Goal: Transaction & Acquisition: Purchase product/service

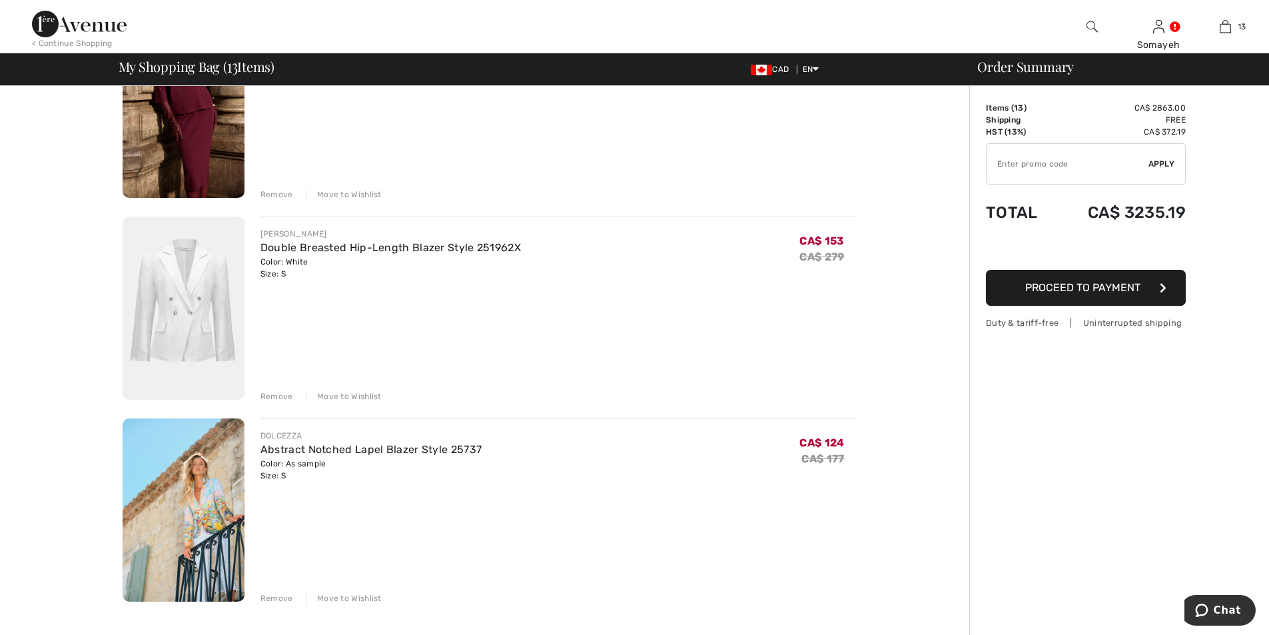
scroll to position [2265, 0]
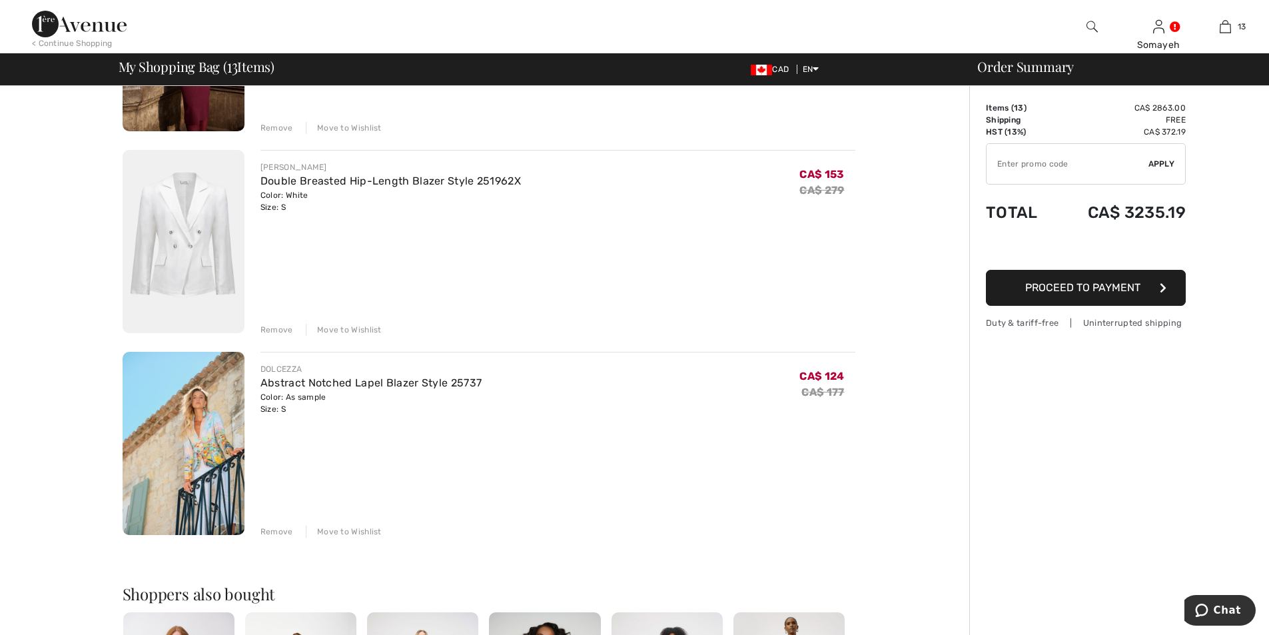
click at [197, 442] on img at bounding box center [184, 443] width 122 height 183
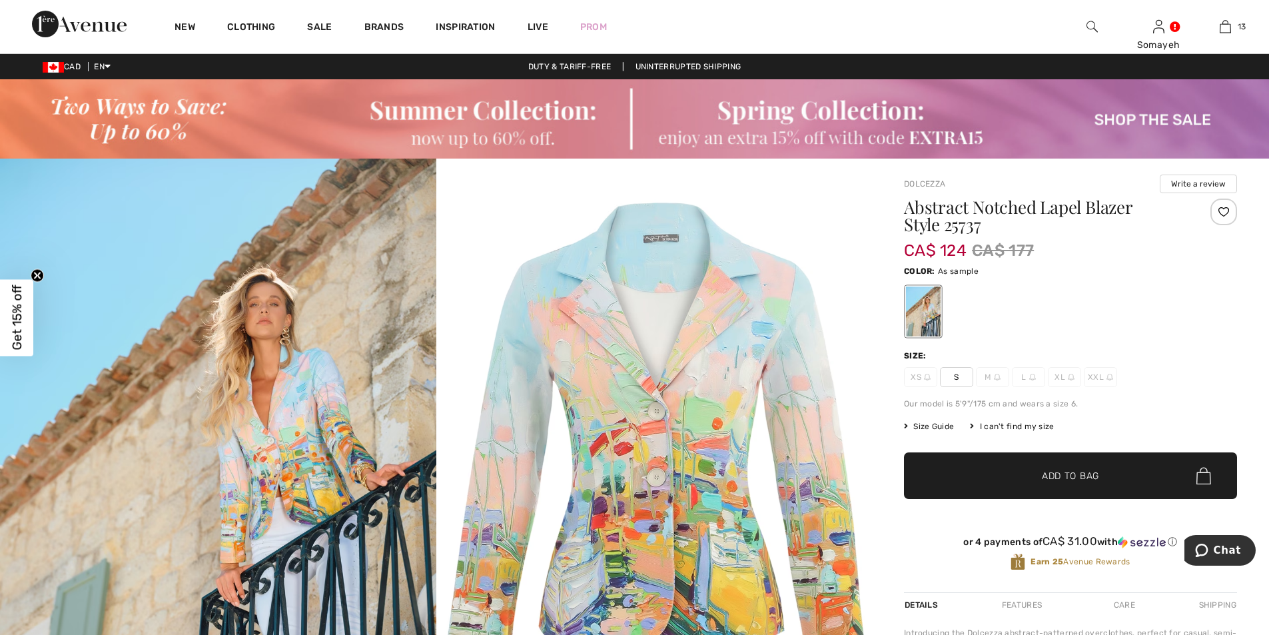
scroll to position [133, 0]
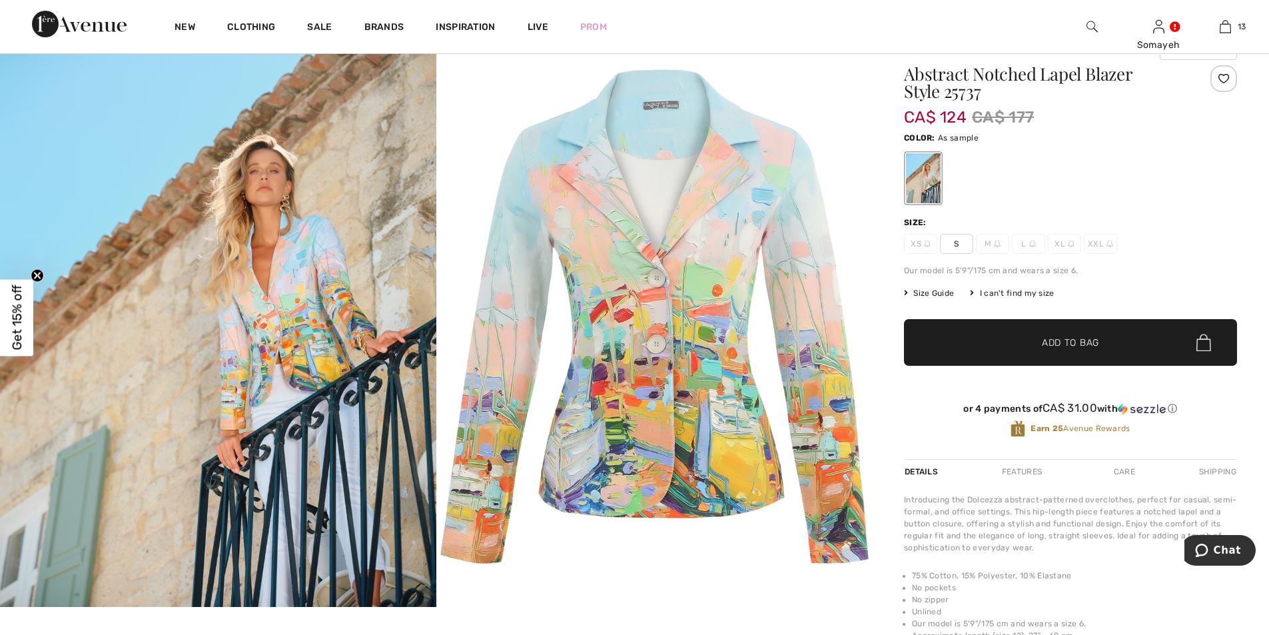
click at [934, 290] on span "Size Guide" at bounding box center [929, 293] width 50 height 12
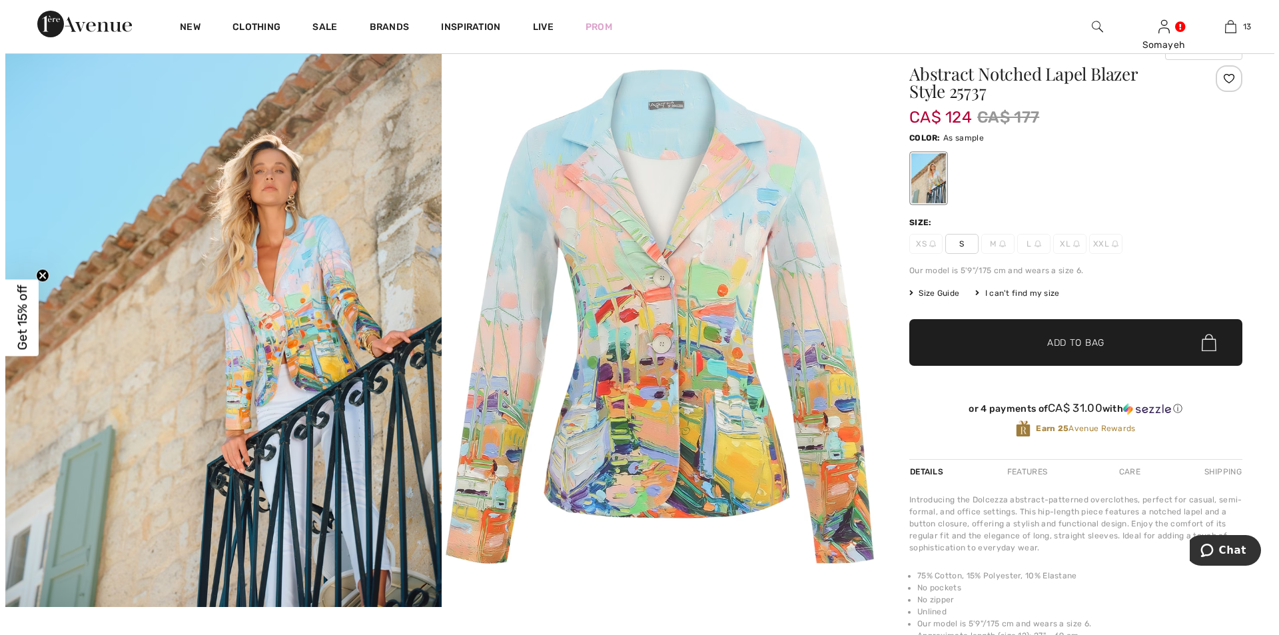
scroll to position [134, 0]
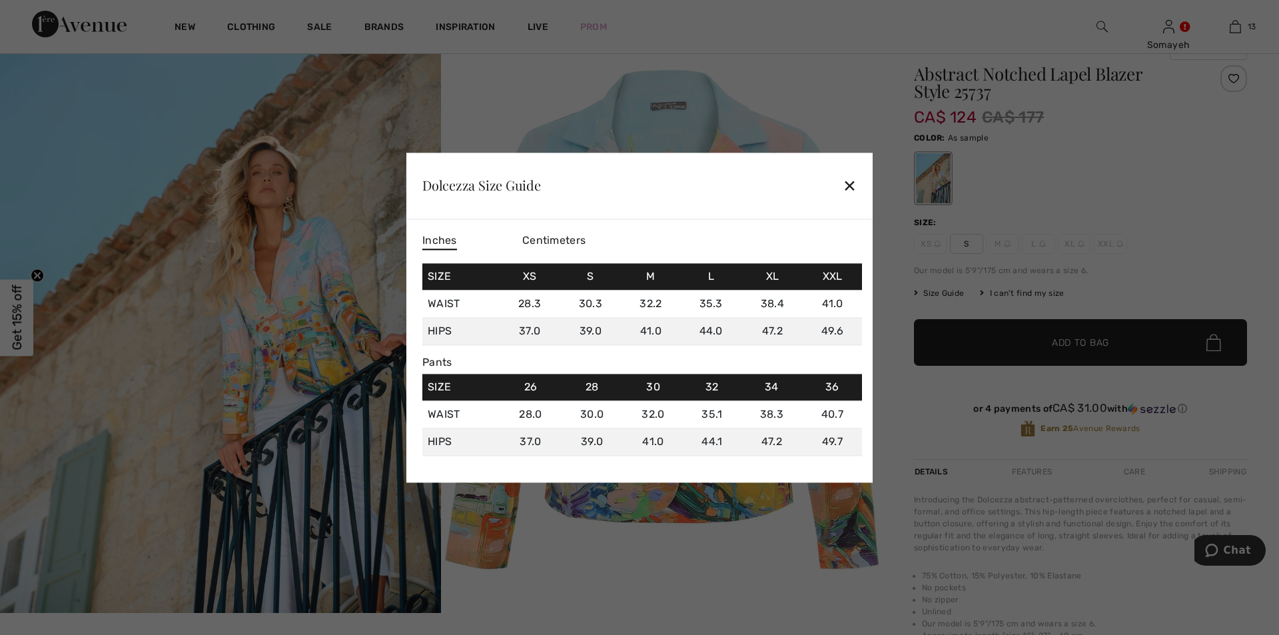
click at [549, 240] on span "Centimeters" at bounding box center [553, 240] width 63 height 13
click at [848, 181] on div "✕" at bounding box center [850, 186] width 14 height 28
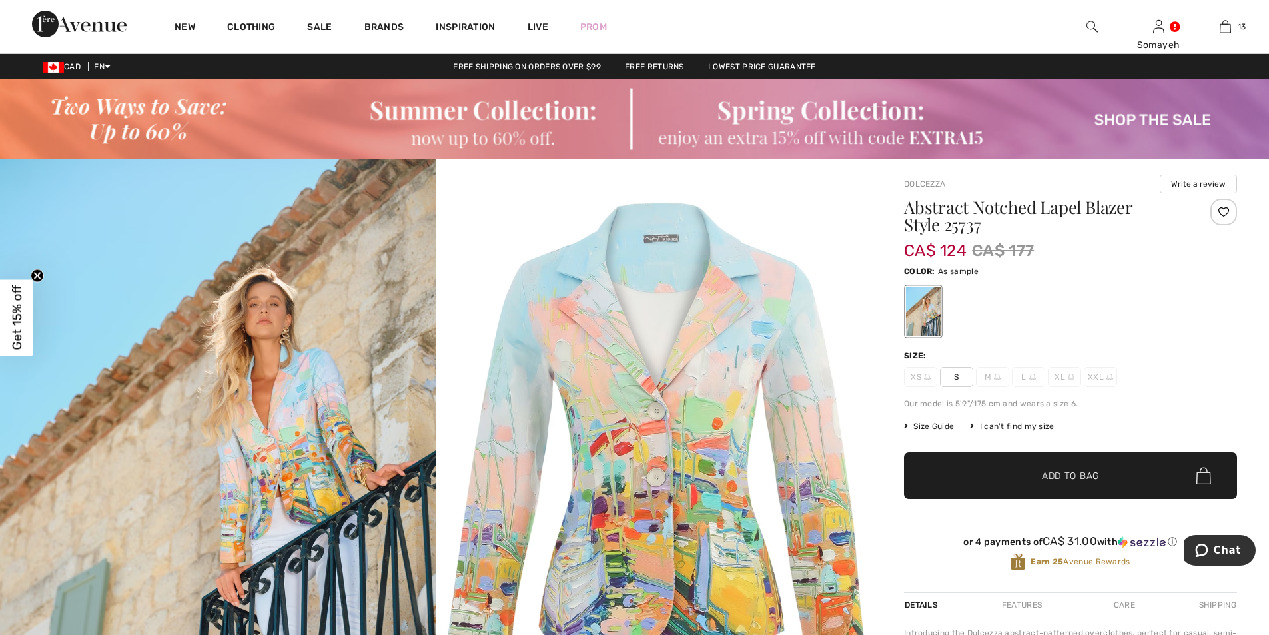
scroll to position [67, 0]
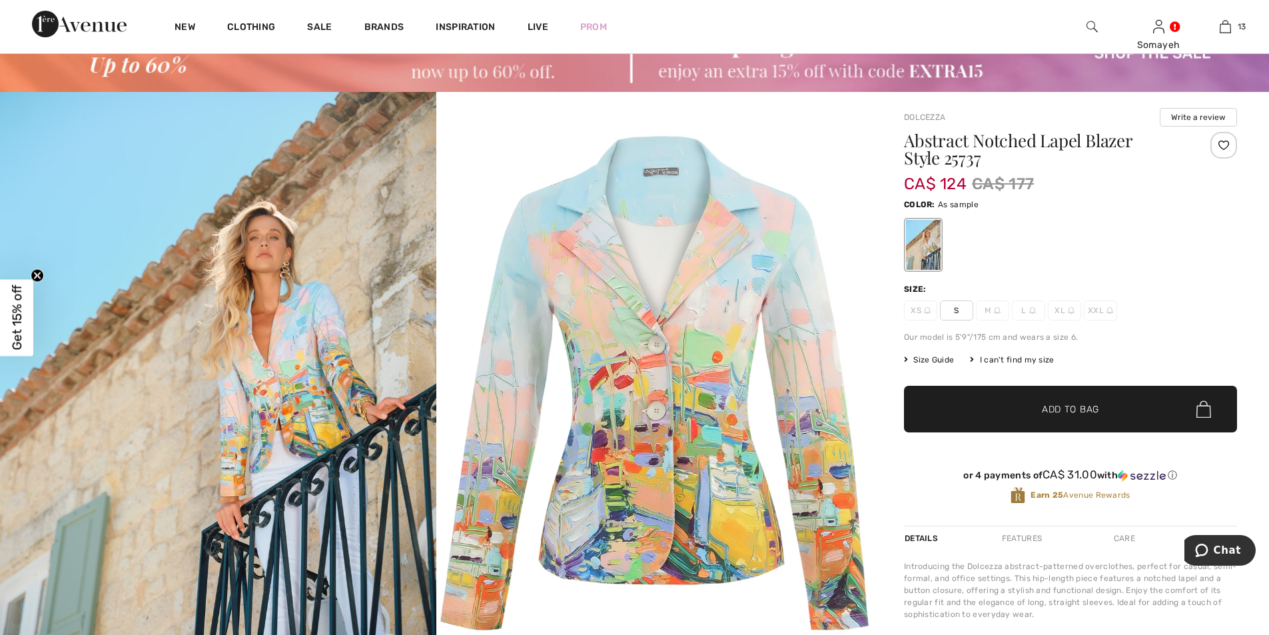
click at [928, 359] on span "Size Guide" at bounding box center [929, 360] width 50 height 12
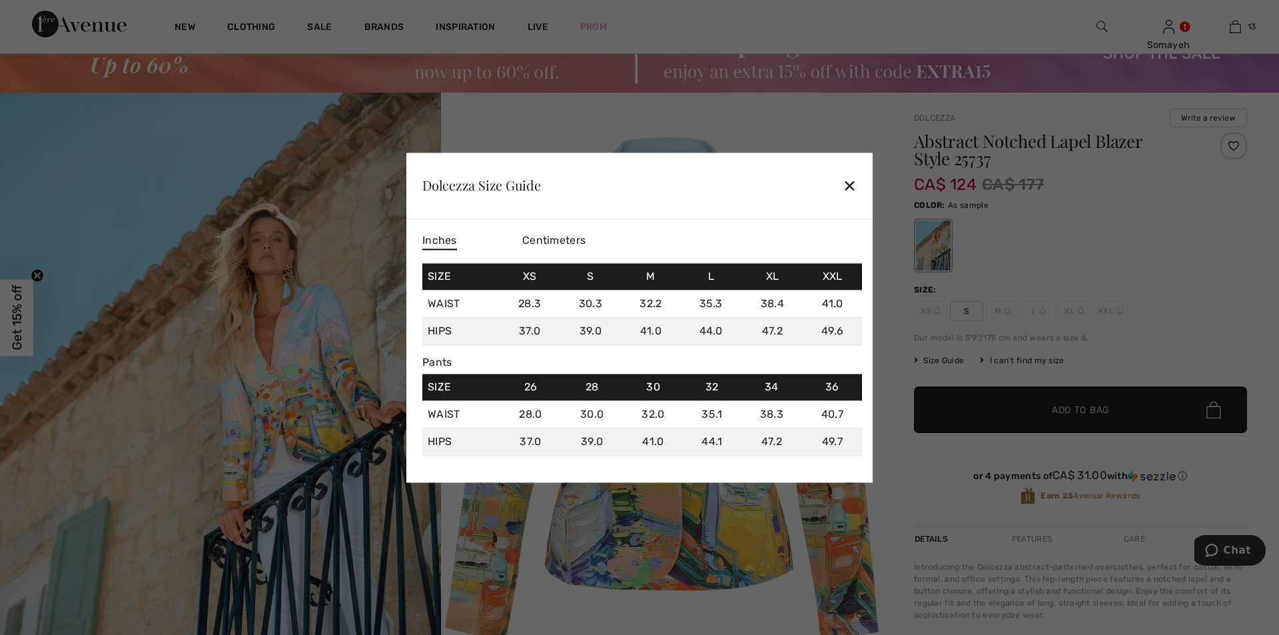
click at [542, 239] on span "Centimeters" at bounding box center [553, 240] width 63 height 13
click at [849, 183] on div "✕" at bounding box center [850, 186] width 14 height 28
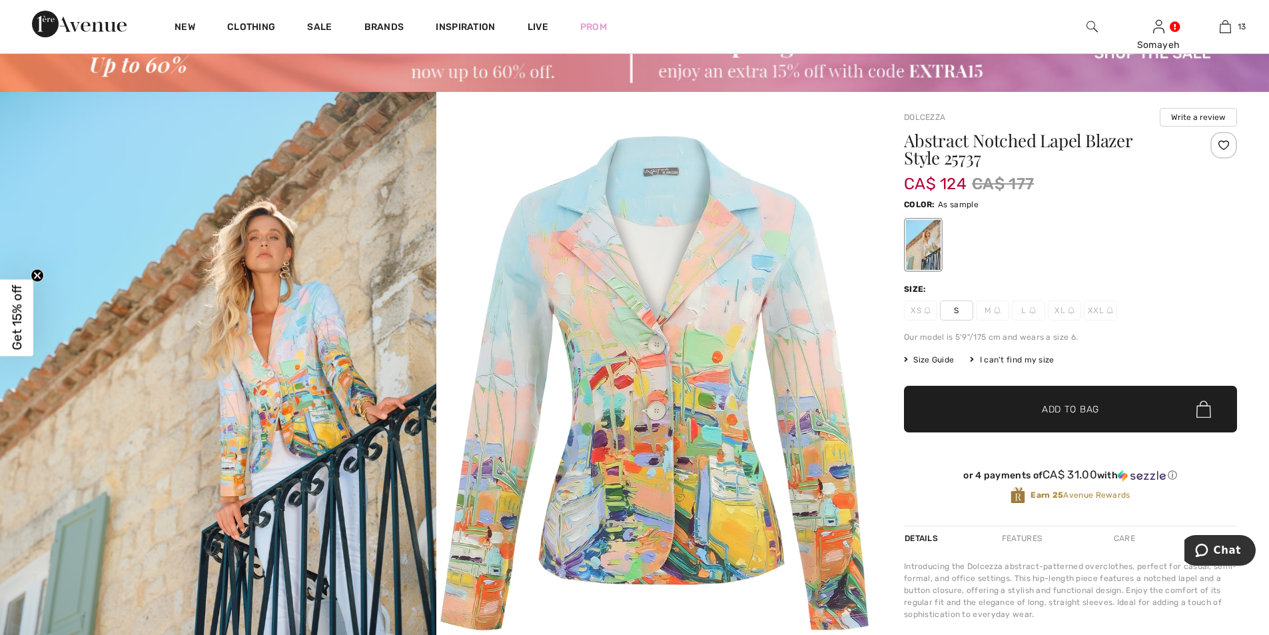
click at [311, 352] on img at bounding box center [218, 382] width 436 height 581
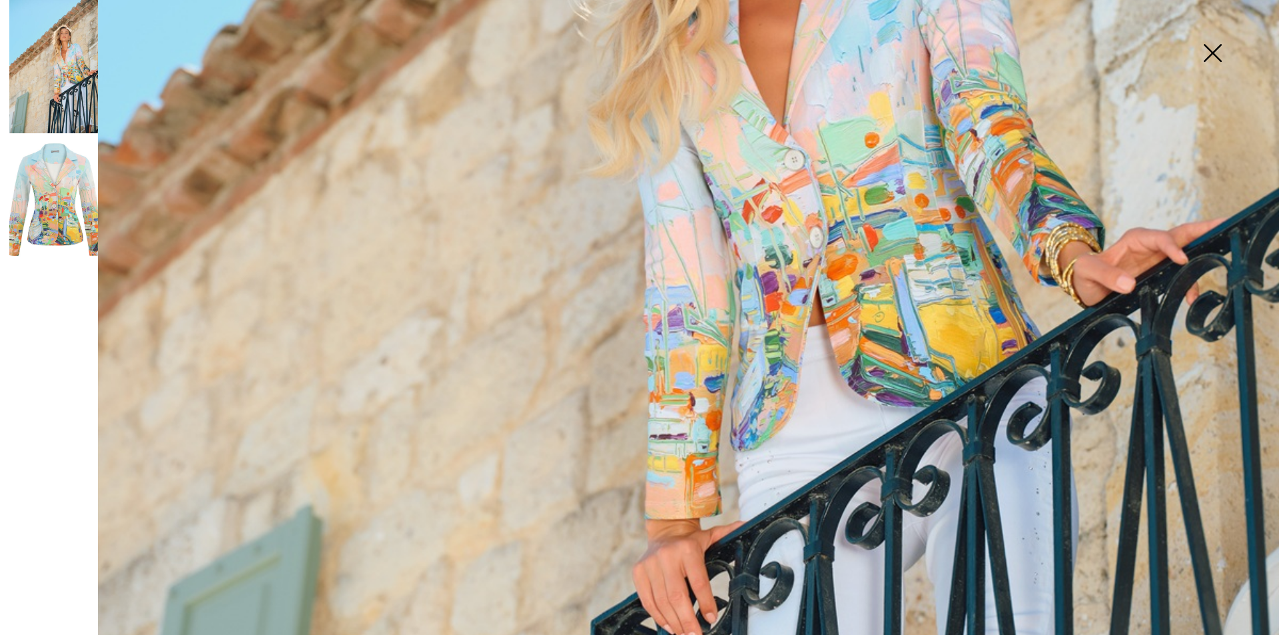
scroll to position [599, 0]
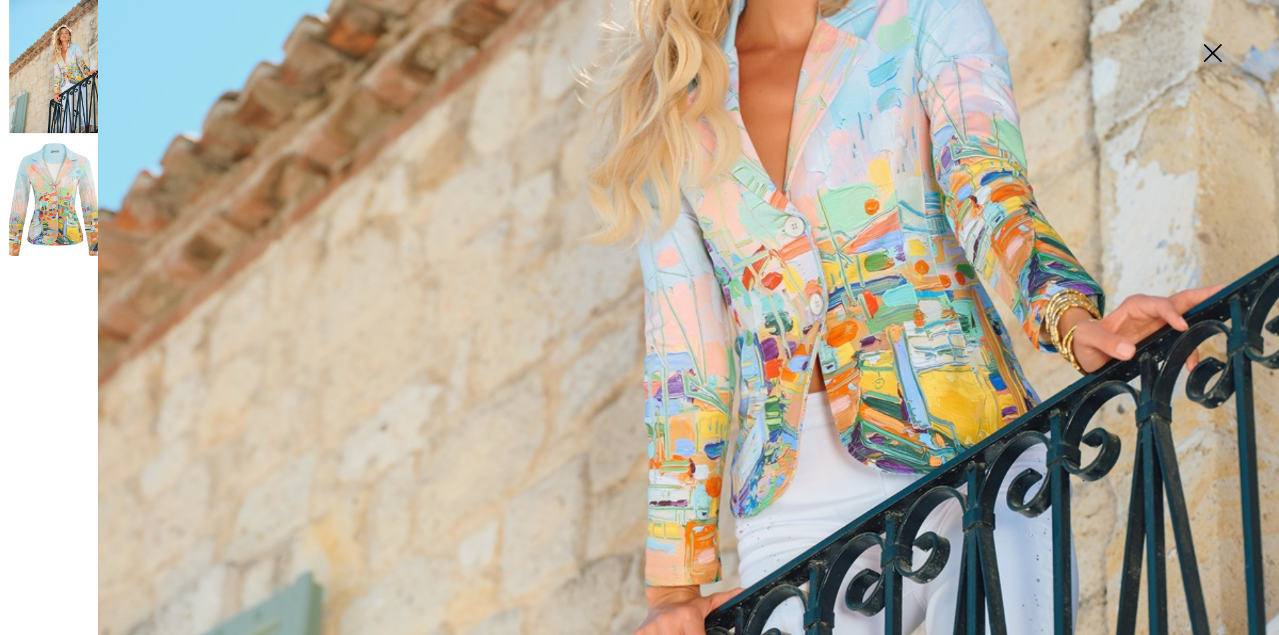
click at [64, 224] on img at bounding box center [53, 199] width 89 height 133
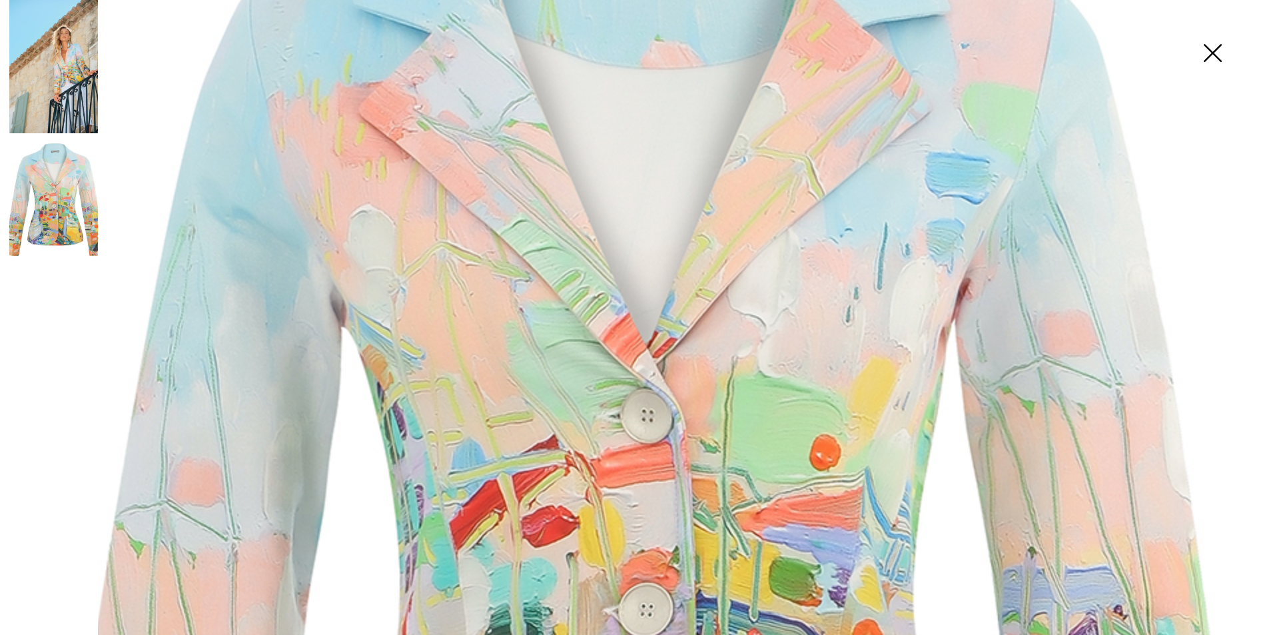
scroll to position [191, 0]
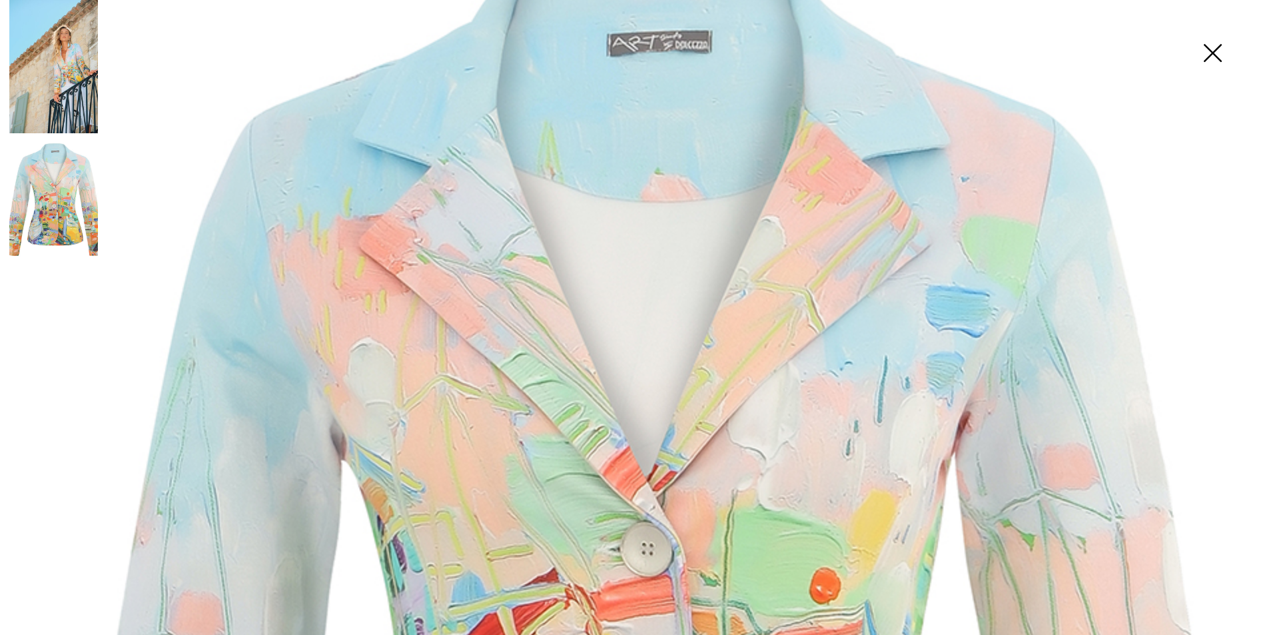
click at [93, 101] on img at bounding box center [53, 66] width 89 height 133
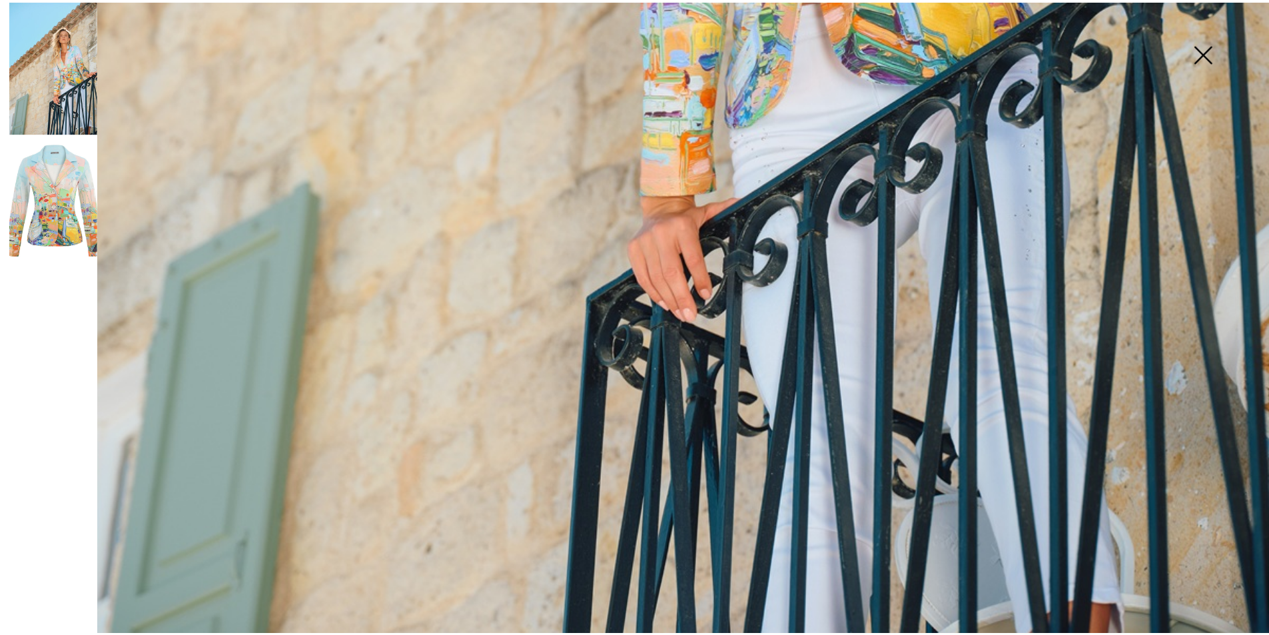
scroll to position [1056, 0]
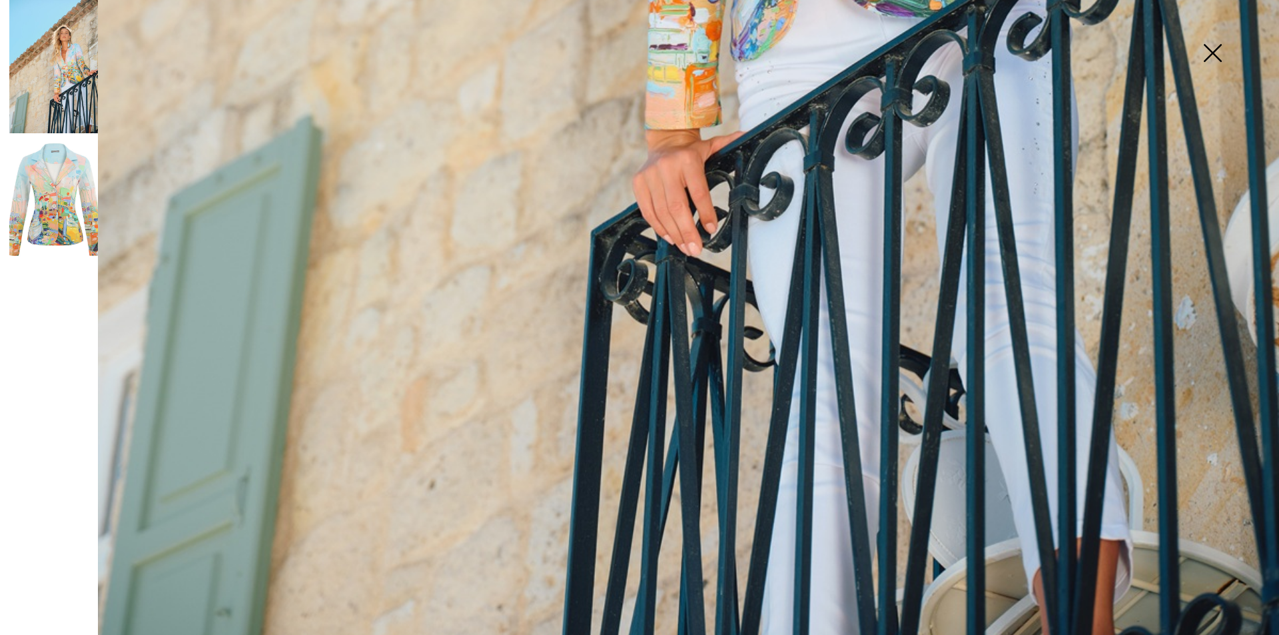
click at [1209, 55] on img at bounding box center [1212, 54] width 67 height 69
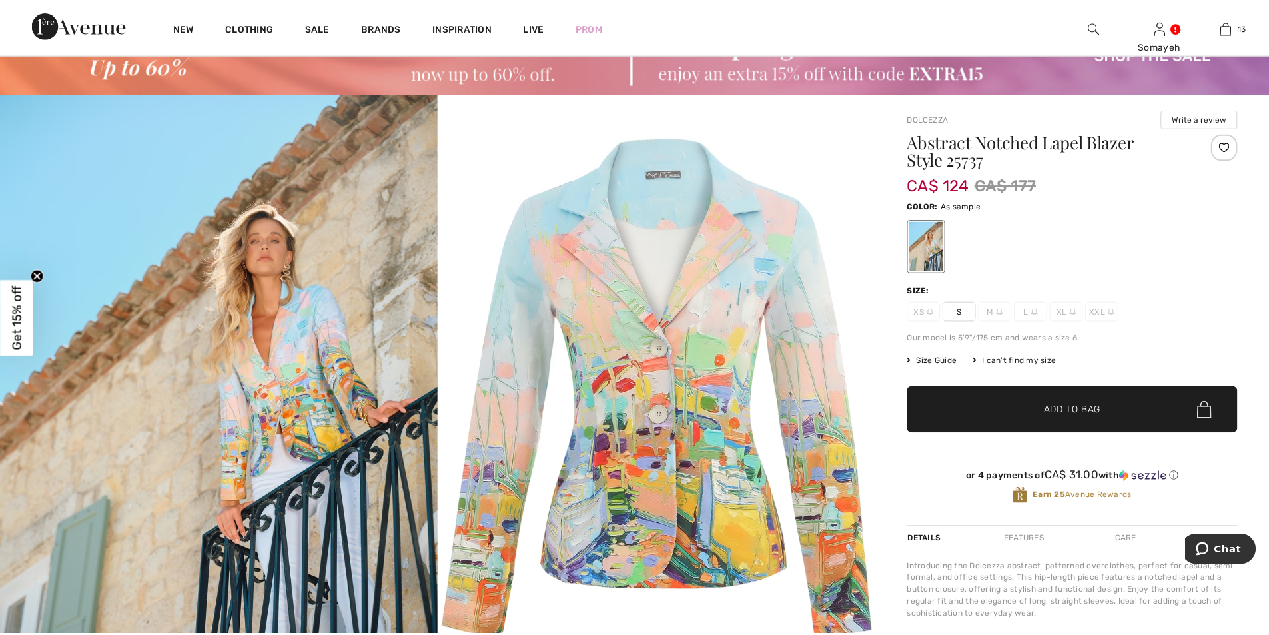
scroll to position [1042, 0]
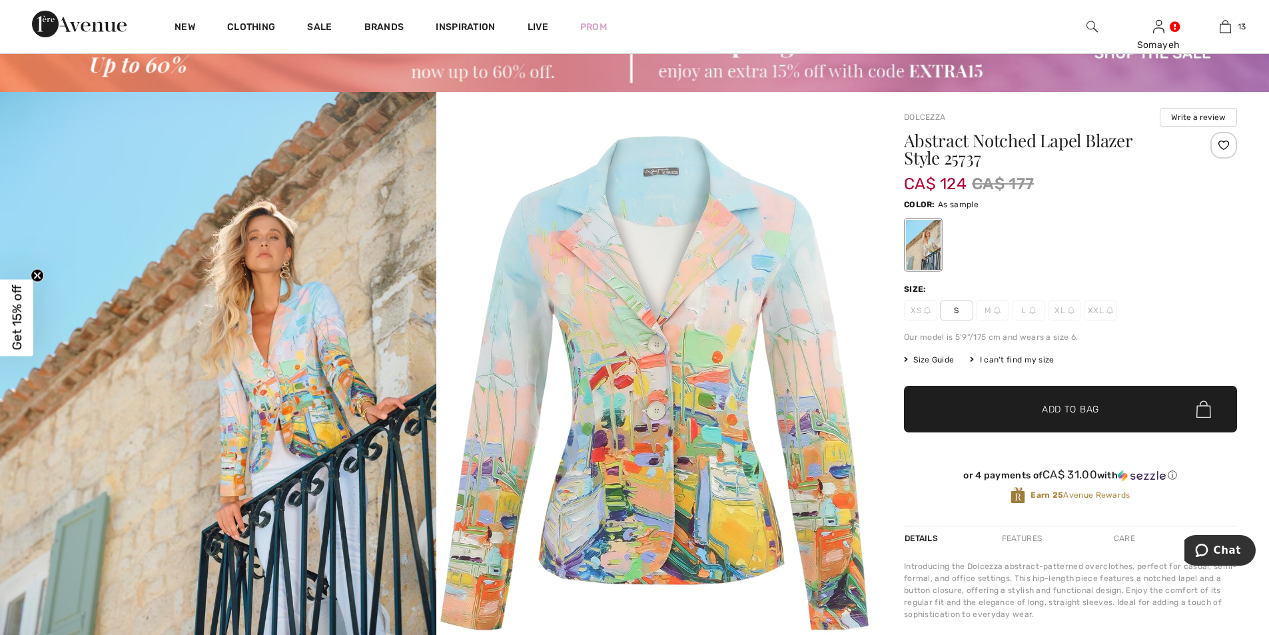
click at [942, 362] on span "Size Guide" at bounding box center [929, 360] width 50 height 12
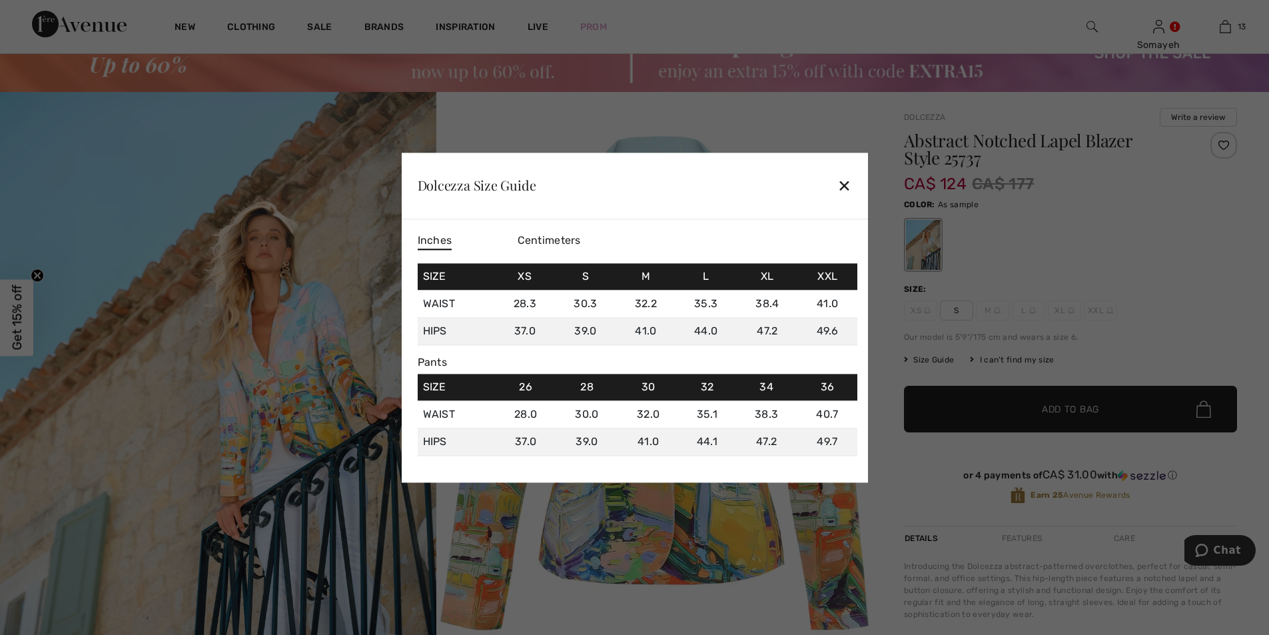
click at [847, 184] on div "✕" at bounding box center [844, 186] width 14 height 28
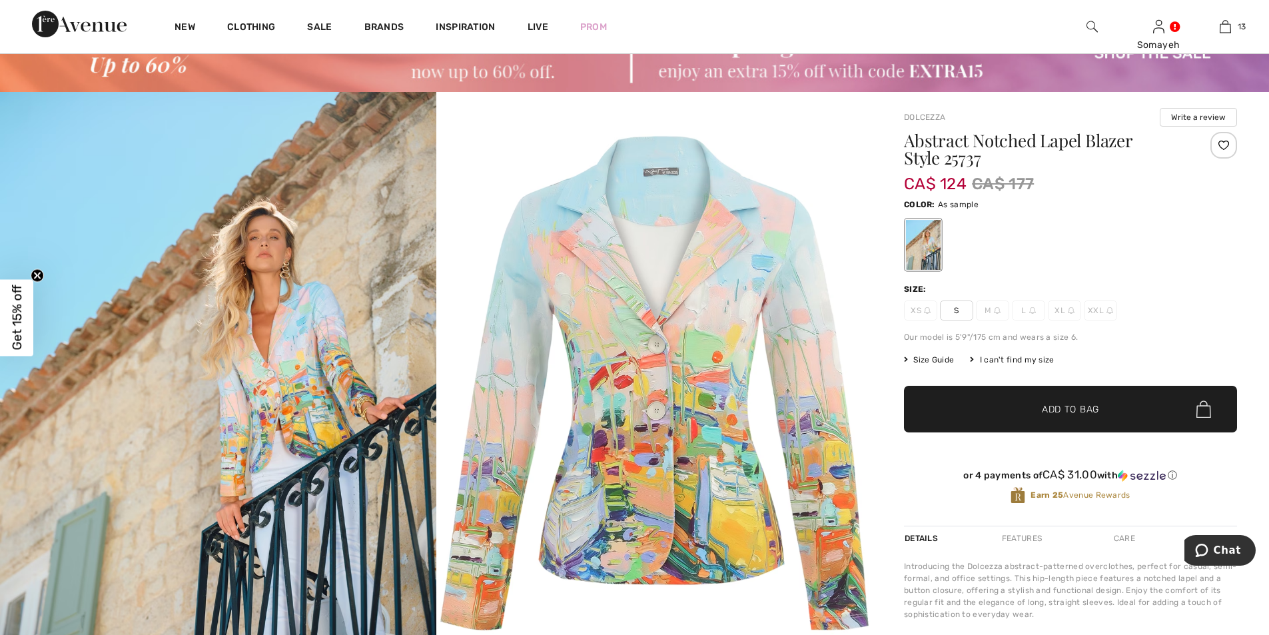
click at [1006, 358] on div "I can't find my size" at bounding box center [1012, 360] width 84 height 12
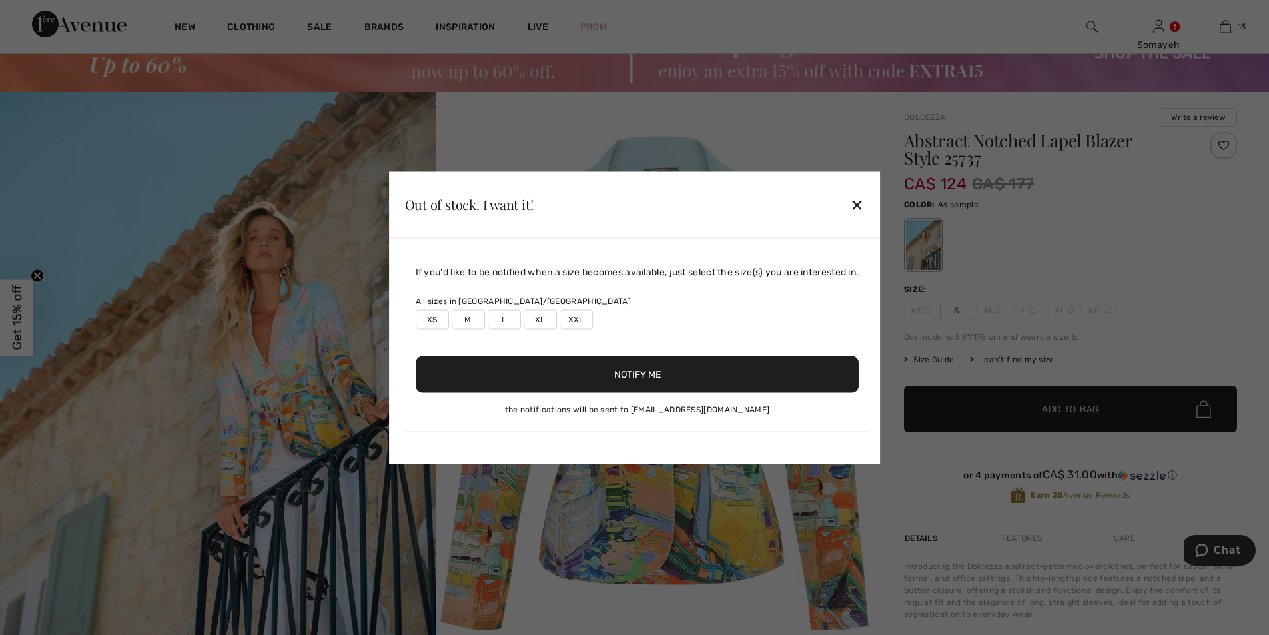
click at [636, 380] on button "Notify Me" at bounding box center [638, 374] width 444 height 37
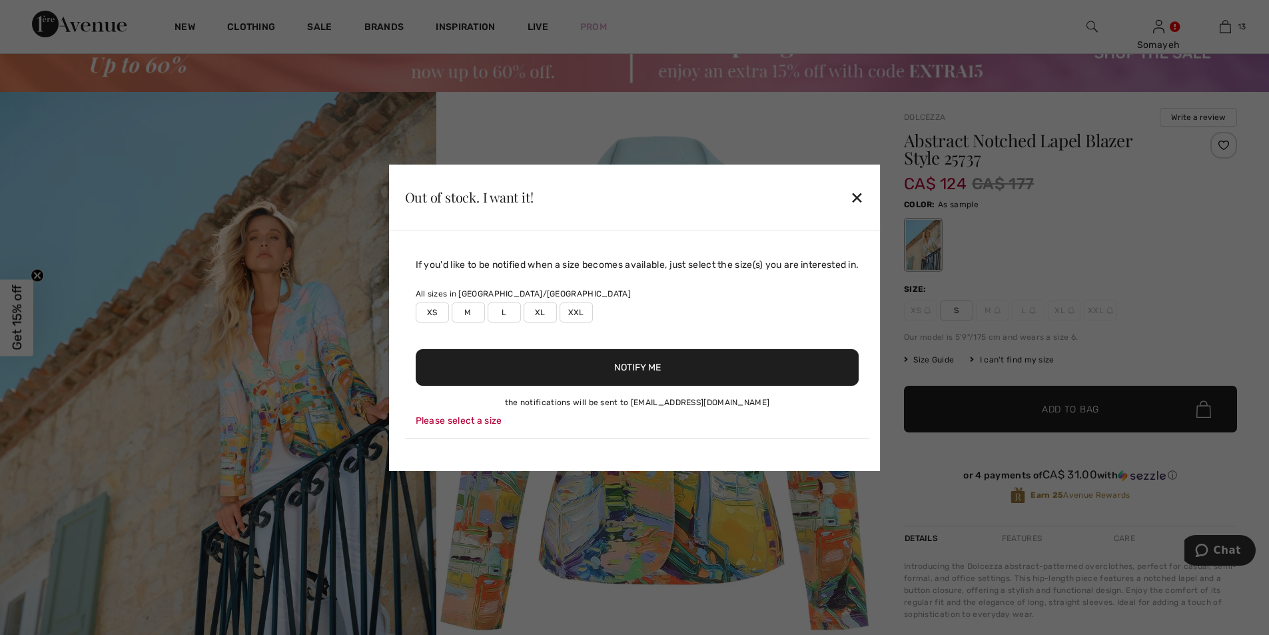
click at [463, 314] on label "M" at bounding box center [468, 312] width 33 height 20
click at [864, 197] on div "✕" at bounding box center [857, 197] width 14 height 28
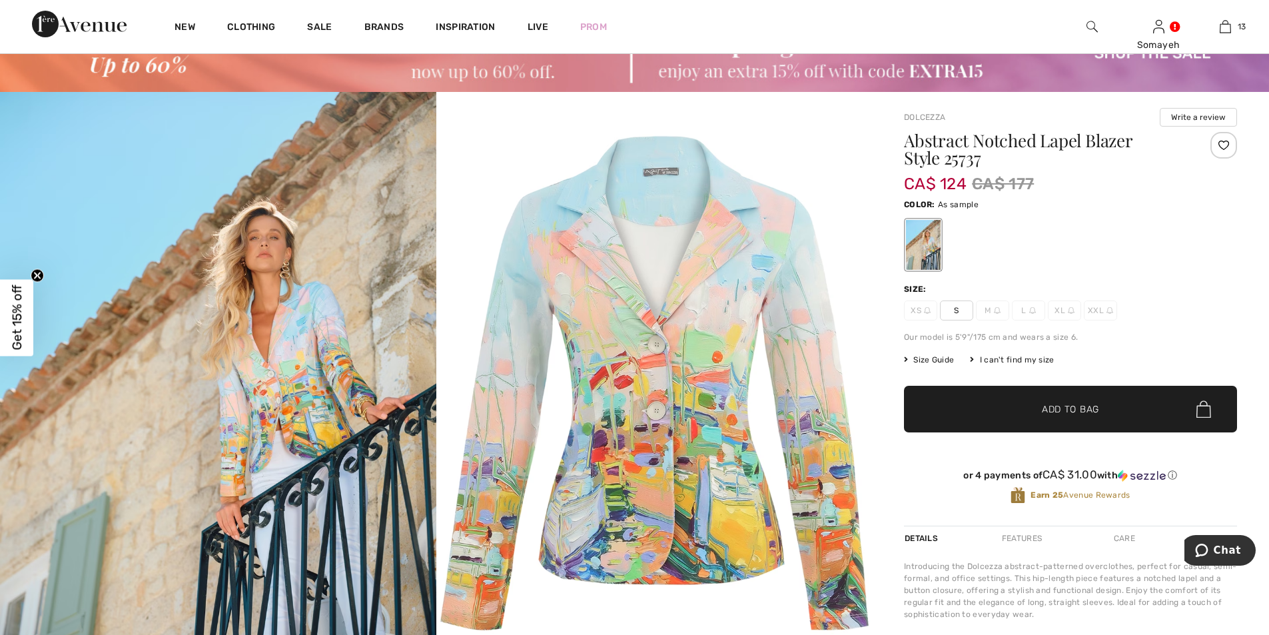
scroll to position [0, 0]
